Goal: Contribute content: Add original content to the website for others to see

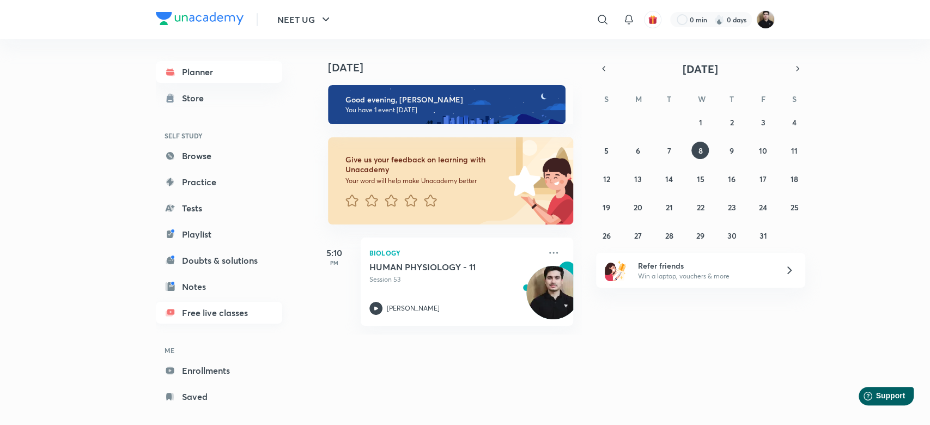
scroll to position [13, 0]
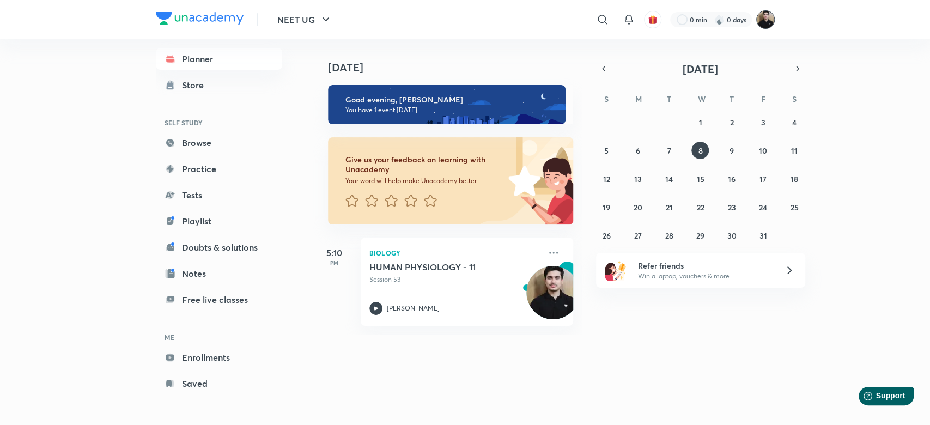
click at [762, 19] on img at bounding box center [765, 19] width 19 height 19
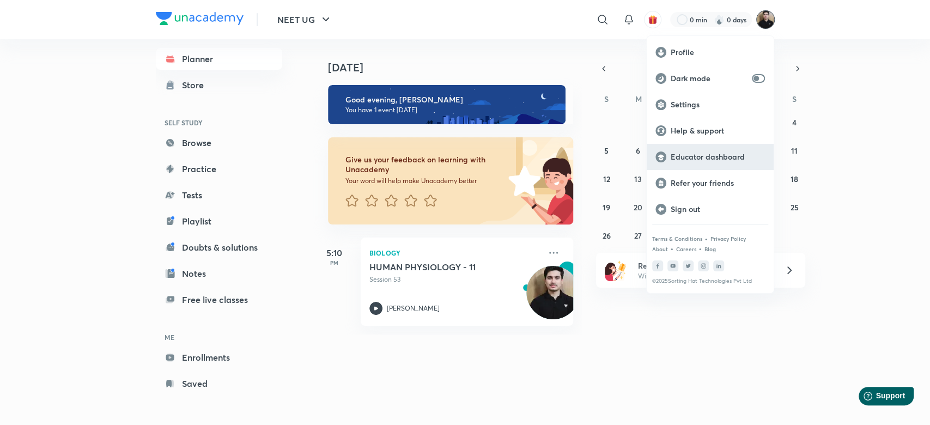
click at [711, 155] on p "Educator dashboard" at bounding box center [717, 157] width 94 height 10
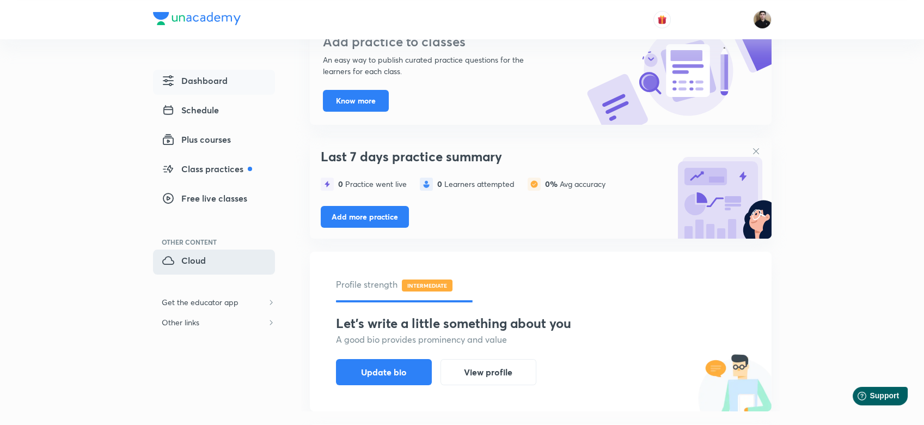
drag, startPoint x: 0, startPoint y: 0, endPoint x: 183, endPoint y: 266, distance: 322.7
click at [183, 266] on span "Cloud" at bounding box center [184, 260] width 44 height 13
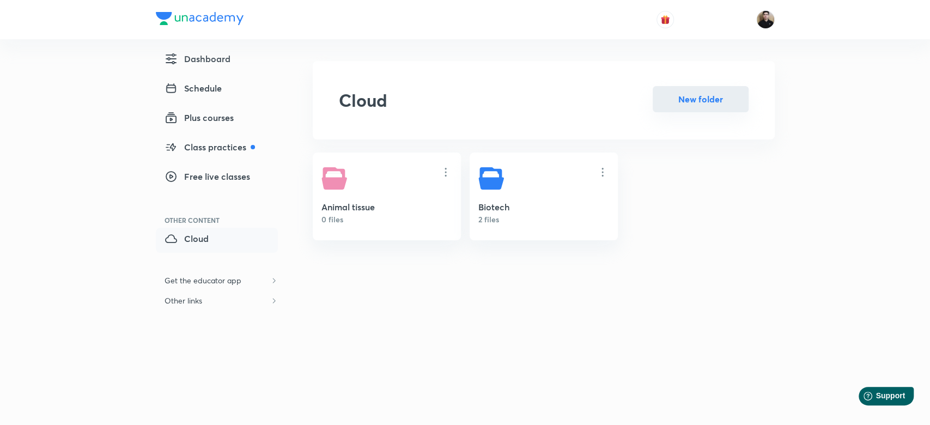
click at [730, 90] on button "New folder" at bounding box center [700, 99] width 96 height 26
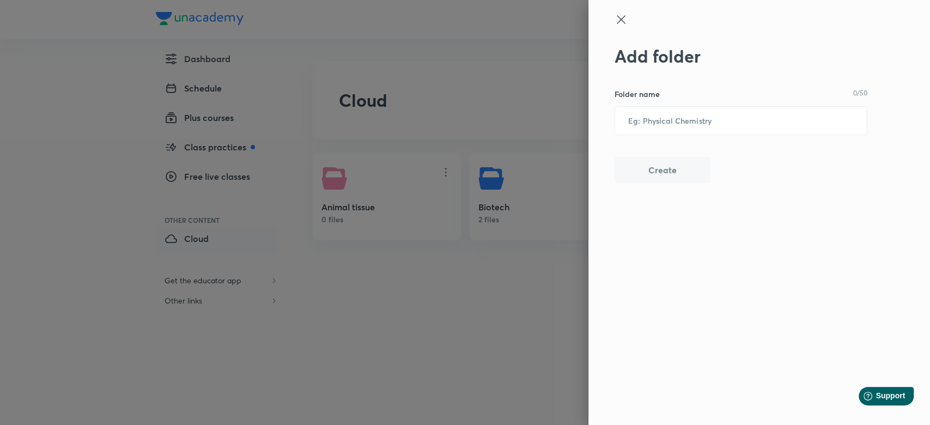
click at [614, 24] on icon at bounding box center [620, 19] width 13 height 13
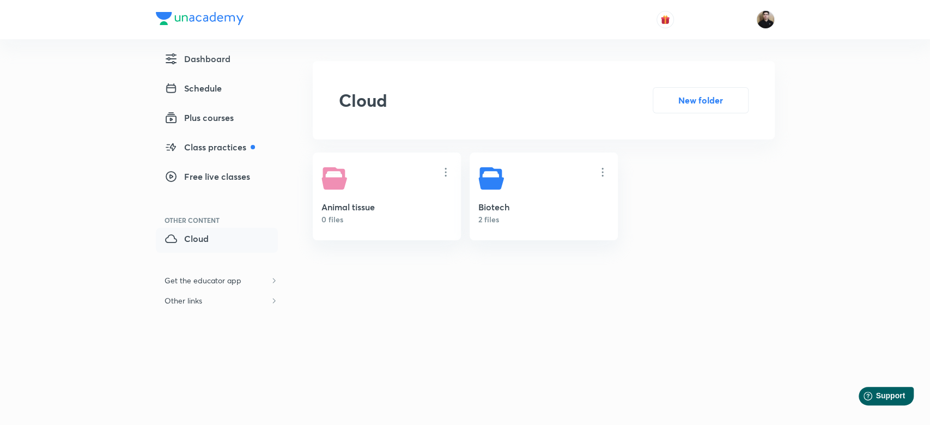
click at [383, 212] on h5 "Animal tissue" at bounding box center [386, 206] width 131 height 13
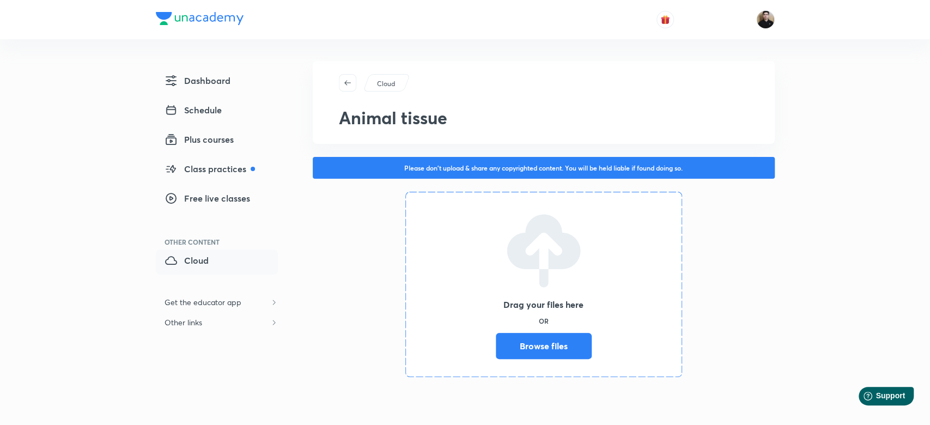
click at [532, 338] on label "Browse files" at bounding box center [544, 346] width 96 height 26
click at [496, 338] on input "Browse files" at bounding box center [496, 346] width 0 height 26
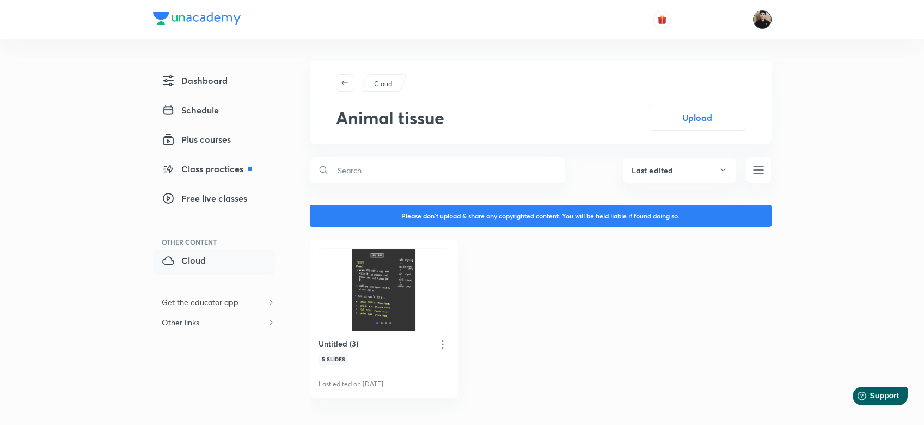
click at [761, 22] on img at bounding box center [762, 19] width 19 height 19
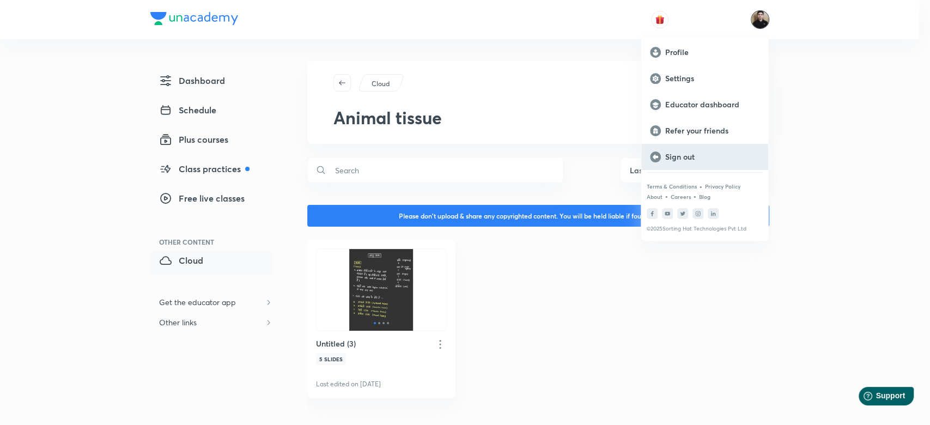
click at [668, 157] on p "Sign out" at bounding box center [712, 157] width 94 height 10
